Goal: Information Seeking & Learning: Learn about a topic

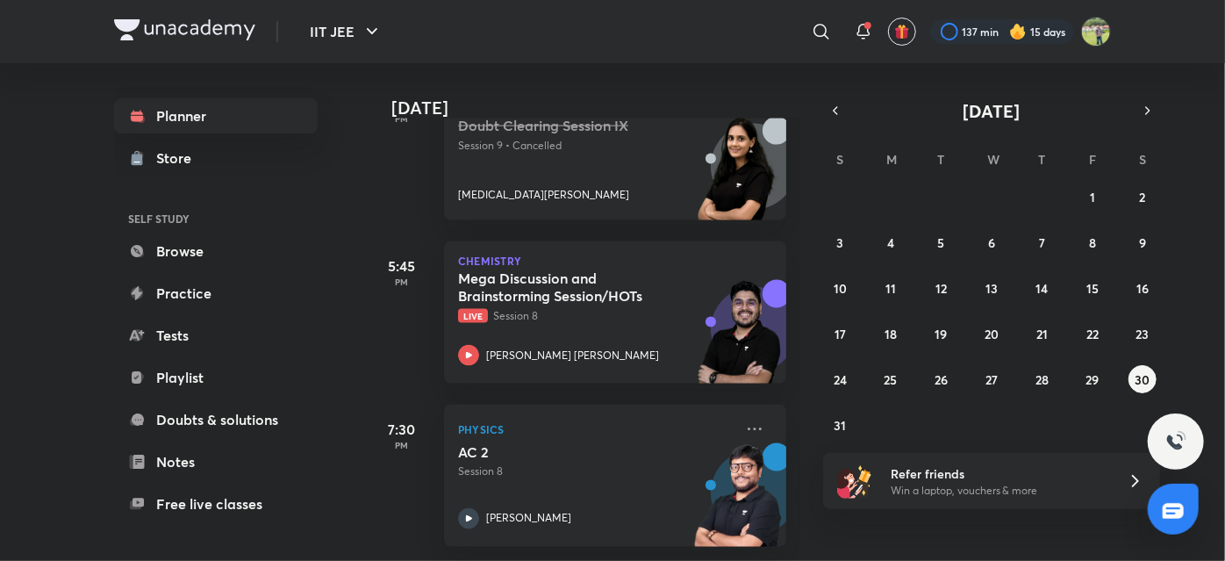
scroll to position [1295, 0]
click at [576, 345] on div "[PERSON_NAME] [PERSON_NAME]" at bounding box center [596, 355] width 276 height 21
click at [1046, 380] on abbr "28" at bounding box center [1042, 379] width 13 height 17
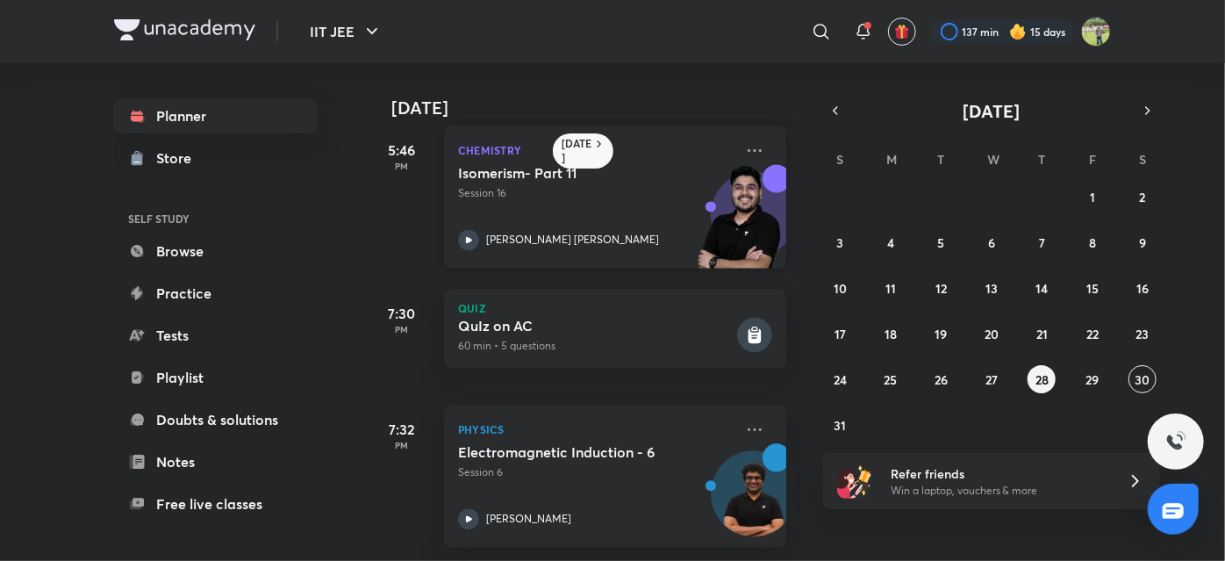
scroll to position [1822, 0]
click at [744, 425] on icon at bounding box center [754, 429] width 21 height 21
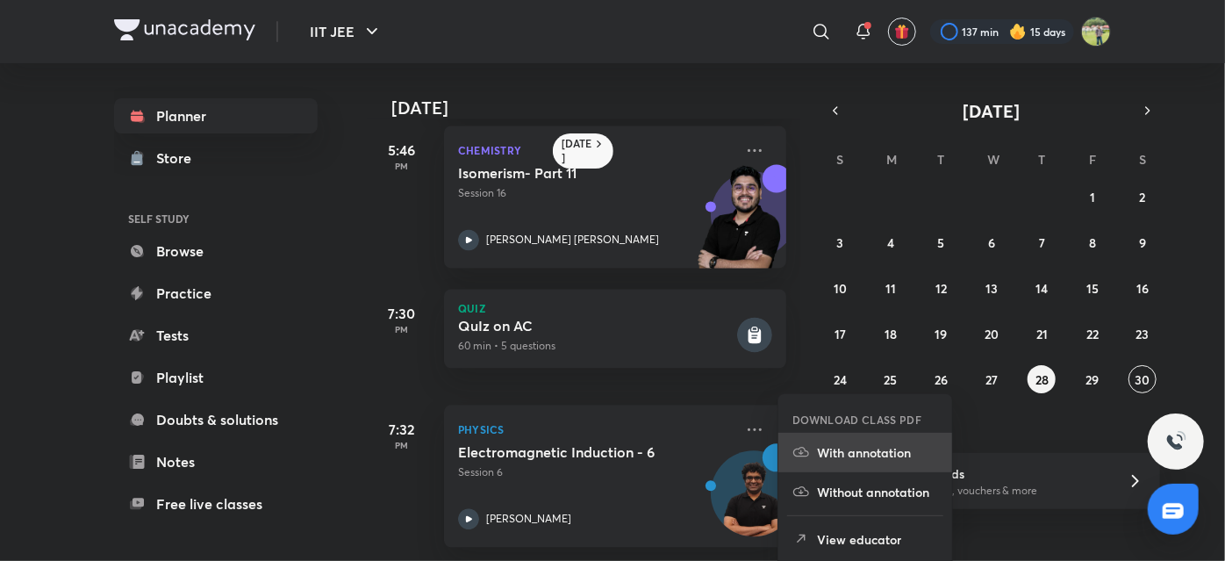
click at [889, 455] on p "With annotation" at bounding box center [877, 452] width 121 height 18
